Goal: Task Accomplishment & Management: Complete application form

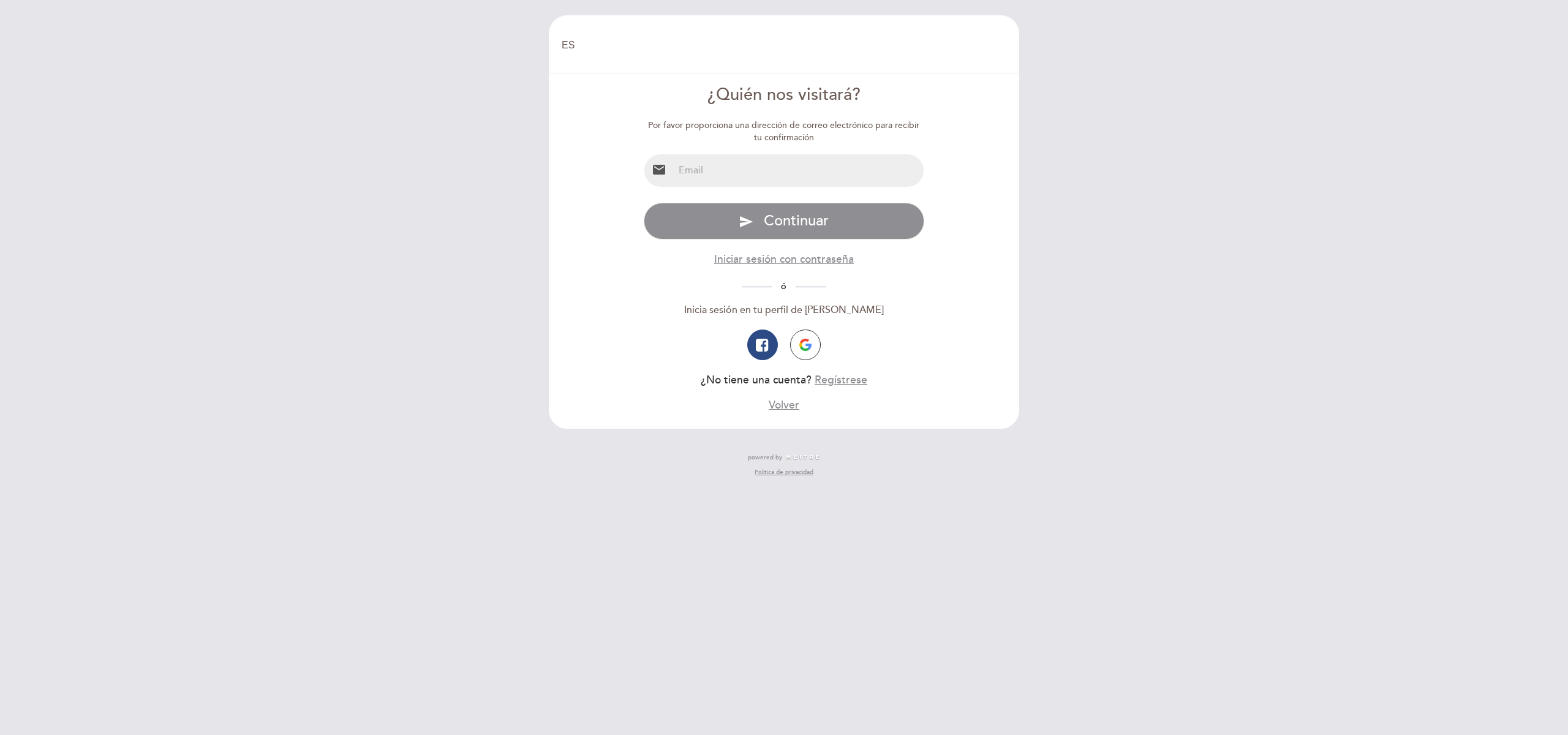
select select "es"
click at [734, 158] on input "email" at bounding box center [799, 170] width 250 height 33
type input "[EMAIL_ADDRESS][DOMAIN_NAME]"
click at [817, 221] on span "Continuar" at bounding box center [796, 221] width 65 height 18
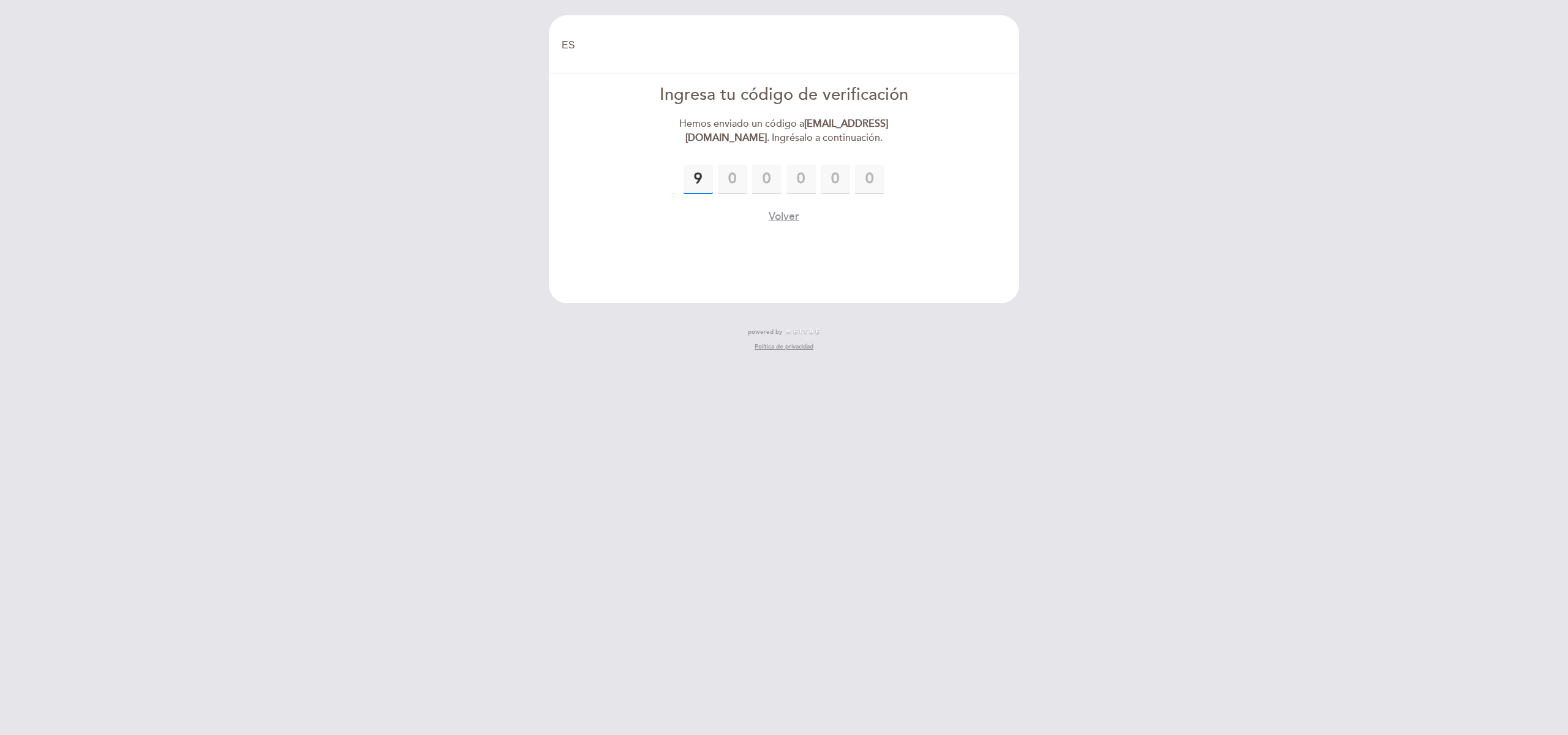
type input "9"
type input "4"
type input "8"
type input "7"
type input "5"
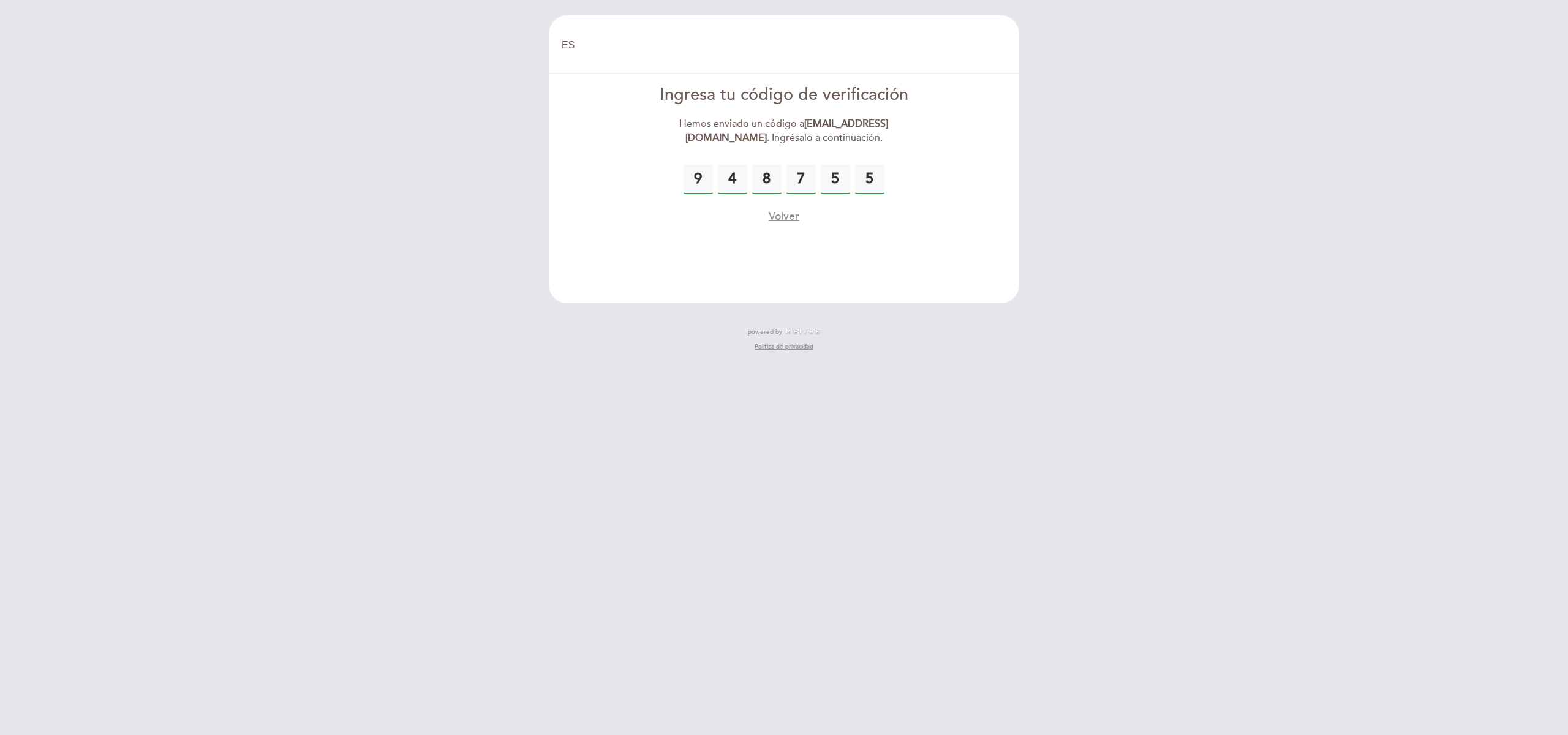
type input "5"
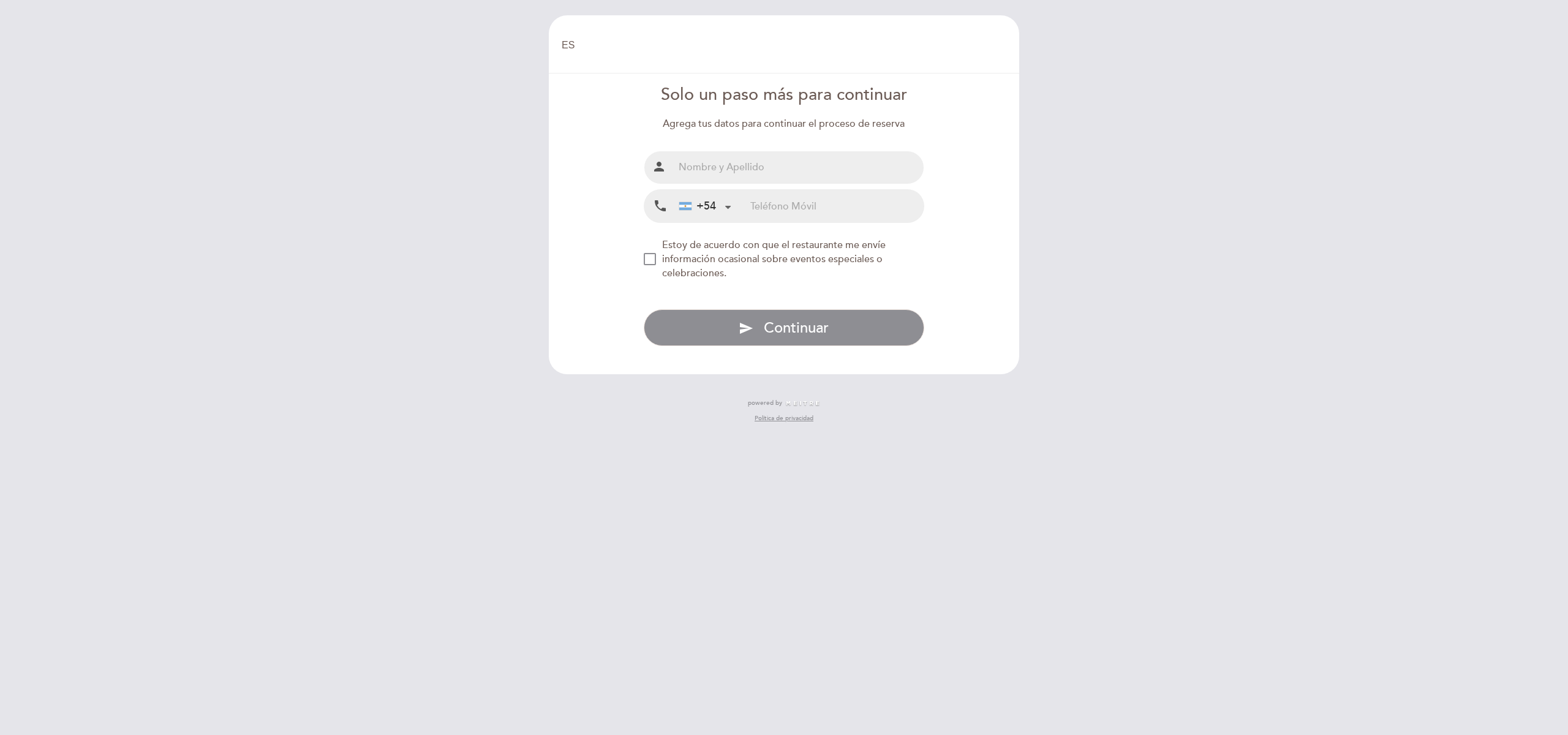
click at [784, 171] on input "text" at bounding box center [799, 167] width 250 height 33
type input "[PERSON_NAME] [PERSON_NAME]"
click at [779, 208] on input "tel" at bounding box center [837, 206] width 174 height 33
type input "1130608954"
click at [654, 257] on div "NEW_MODAL_AGREE_RESTAURANT_SEND_OCCASIONAL_INFO" at bounding box center [649, 259] width 12 height 12
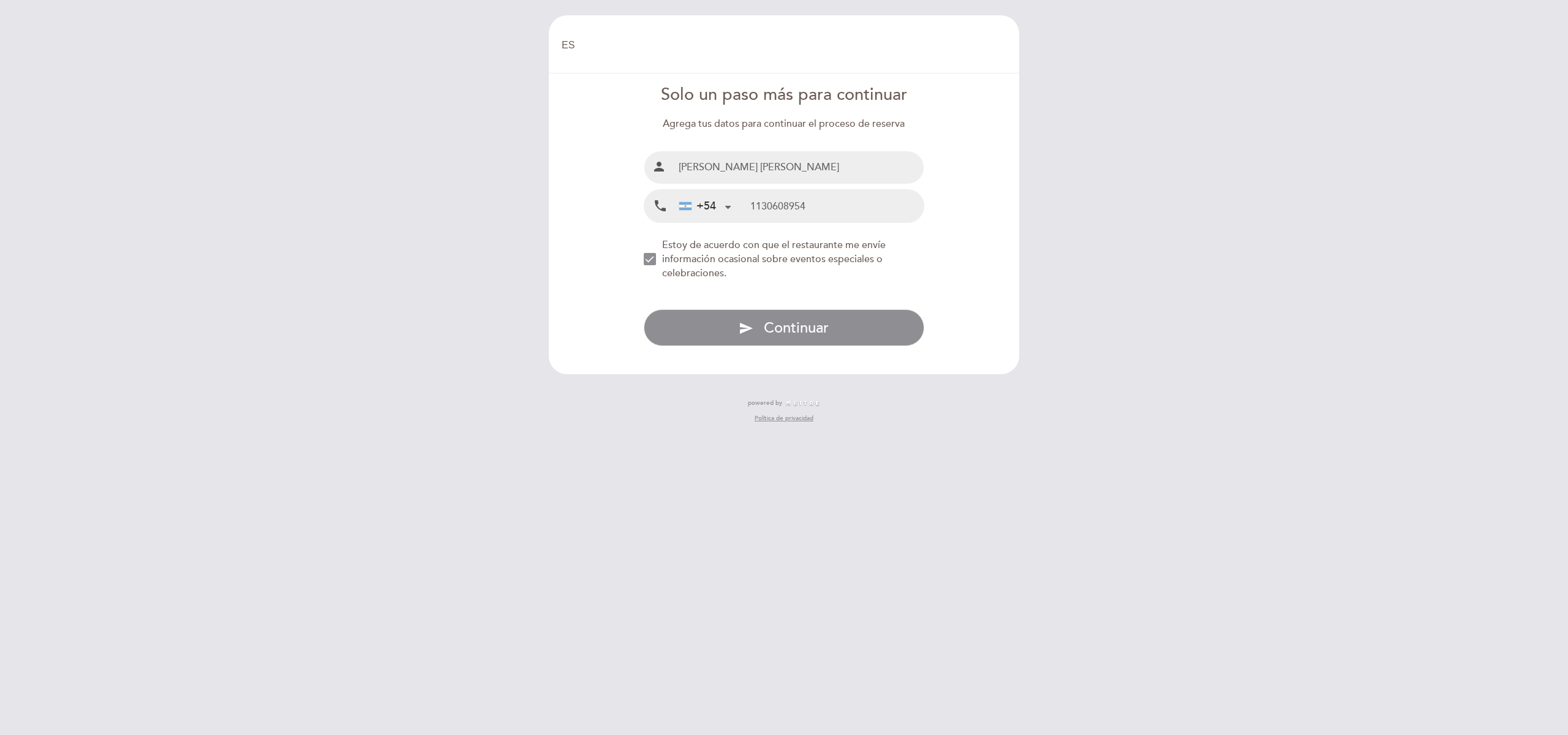
click at [637, 264] on form "Solo un paso más para continuar Agrega tus datos para continuar el proceso de r…" at bounding box center [784, 215] width 454 height 263
click at [730, 336] on button "send Continuar" at bounding box center [784, 327] width 281 height 37
